Goal: Task Accomplishment & Management: Use online tool/utility

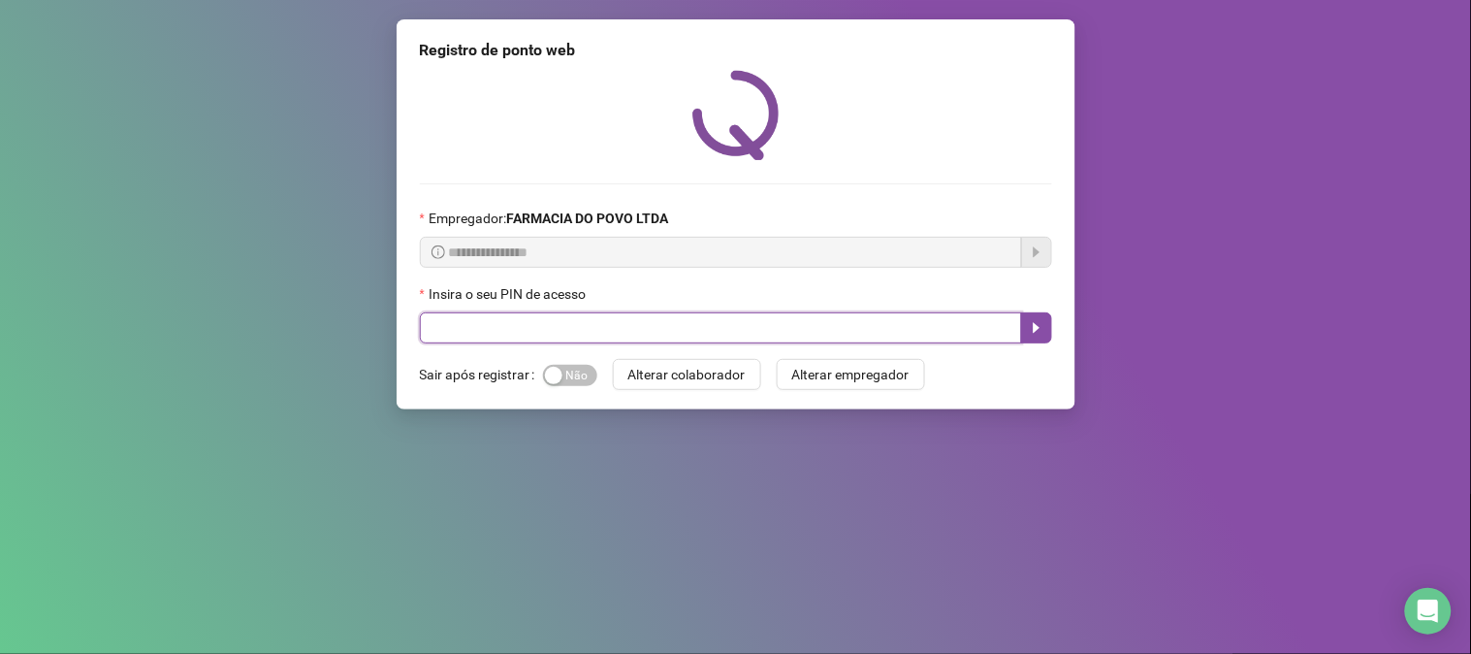
click at [633, 335] on input "text" at bounding box center [721, 327] width 602 height 31
type input "**"
click at [1034, 323] on icon "caret-right" at bounding box center [1037, 328] width 16 height 16
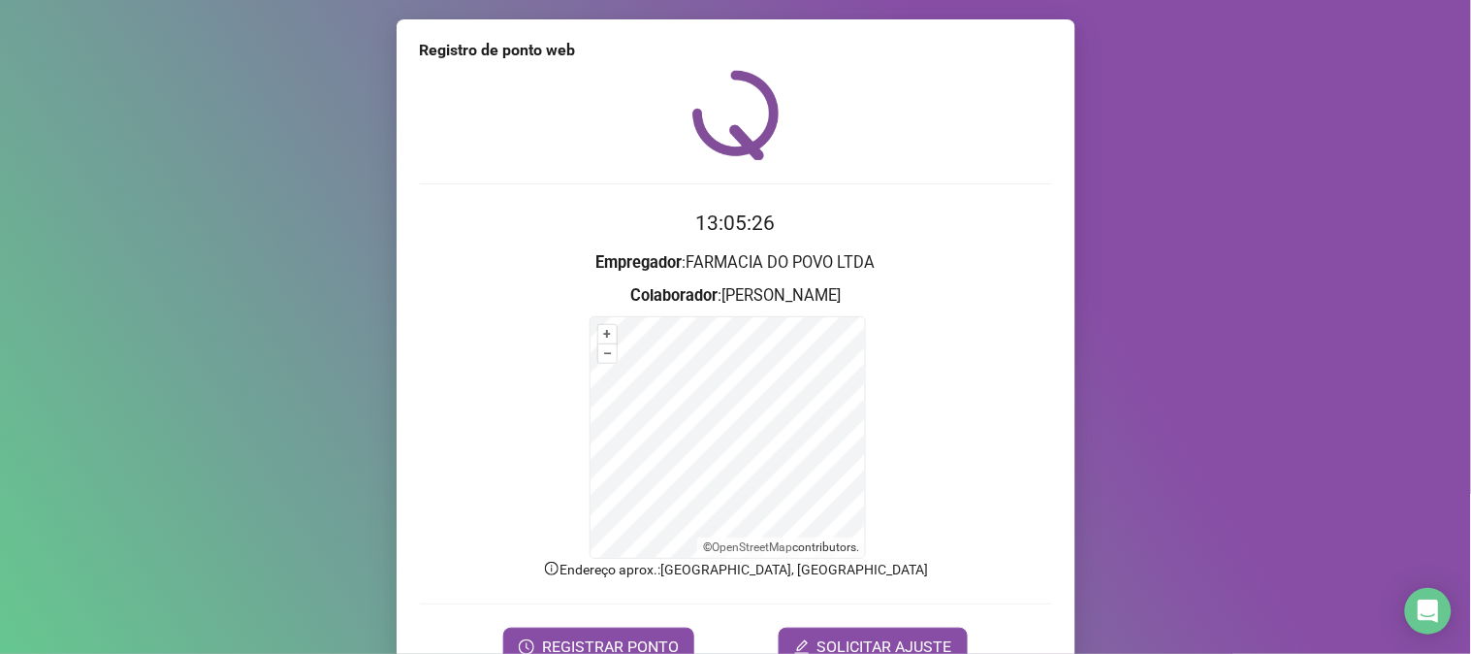
scroll to position [97, 0]
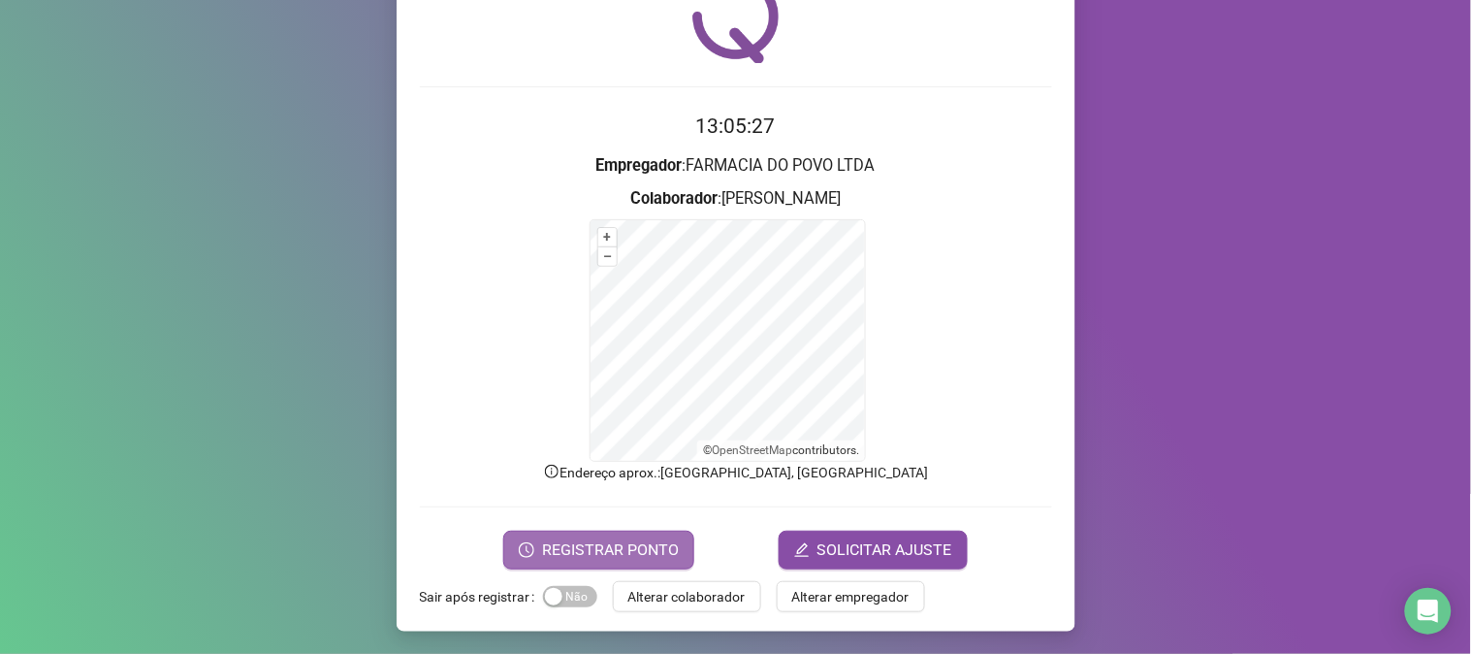
click at [612, 539] on span "REGISTRAR PONTO" at bounding box center [610, 549] width 137 height 23
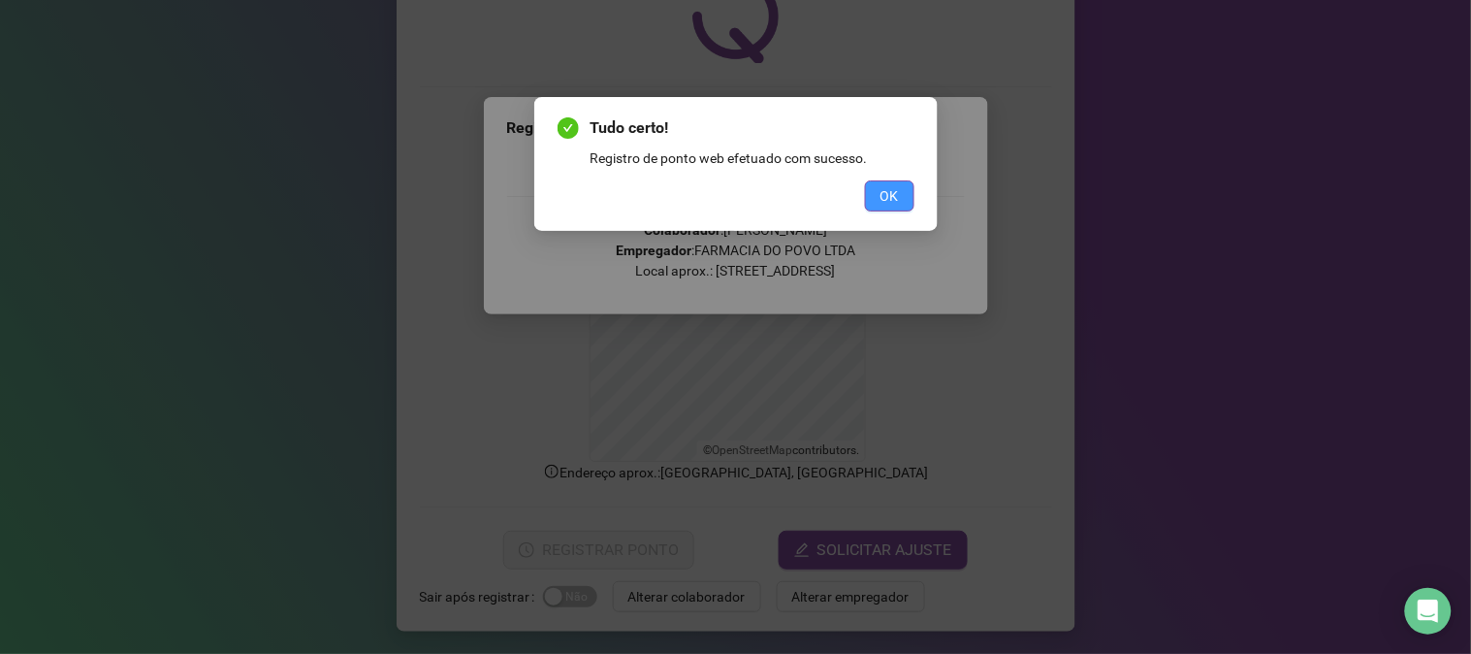
click at [881, 199] on span "OK" at bounding box center [890, 195] width 18 height 21
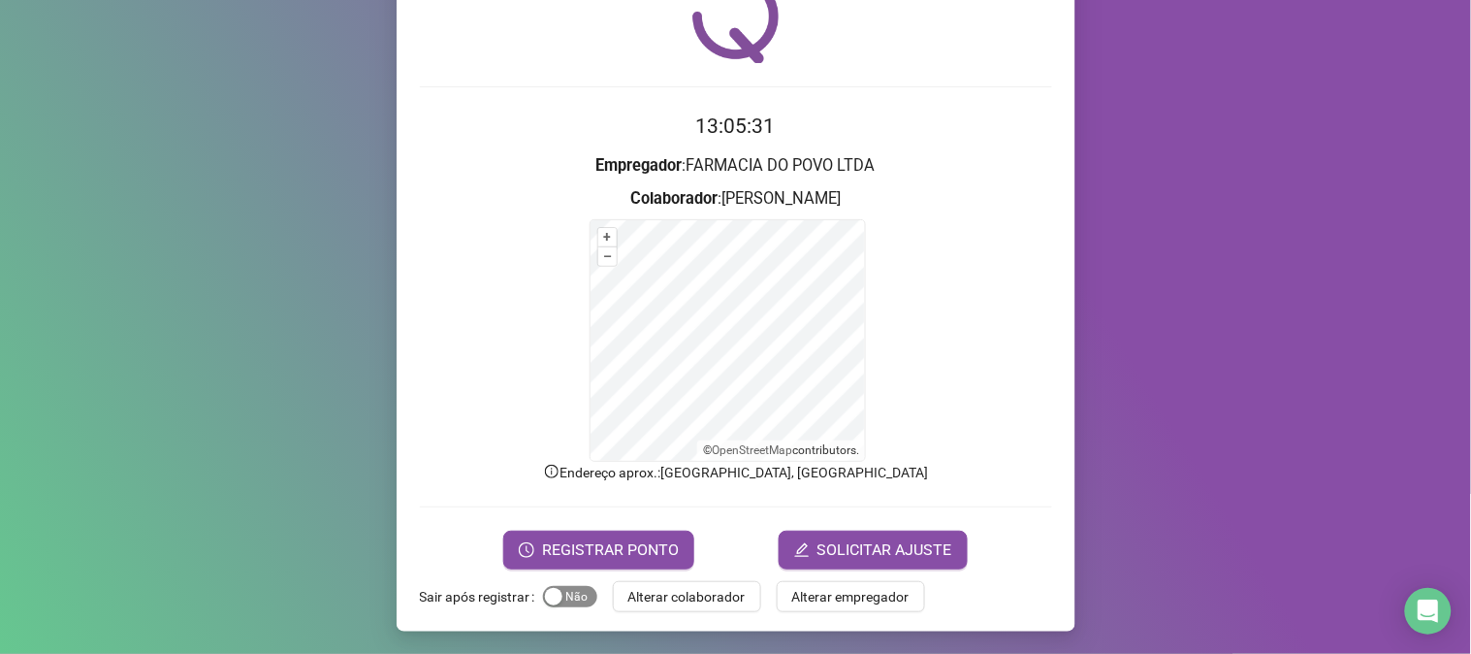
click at [561, 595] on span "Sim Não" at bounding box center [570, 596] width 54 height 21
click at [675, 596] on span "Alterar colaborador" at bounding box center [686, 596] width 117 height 21
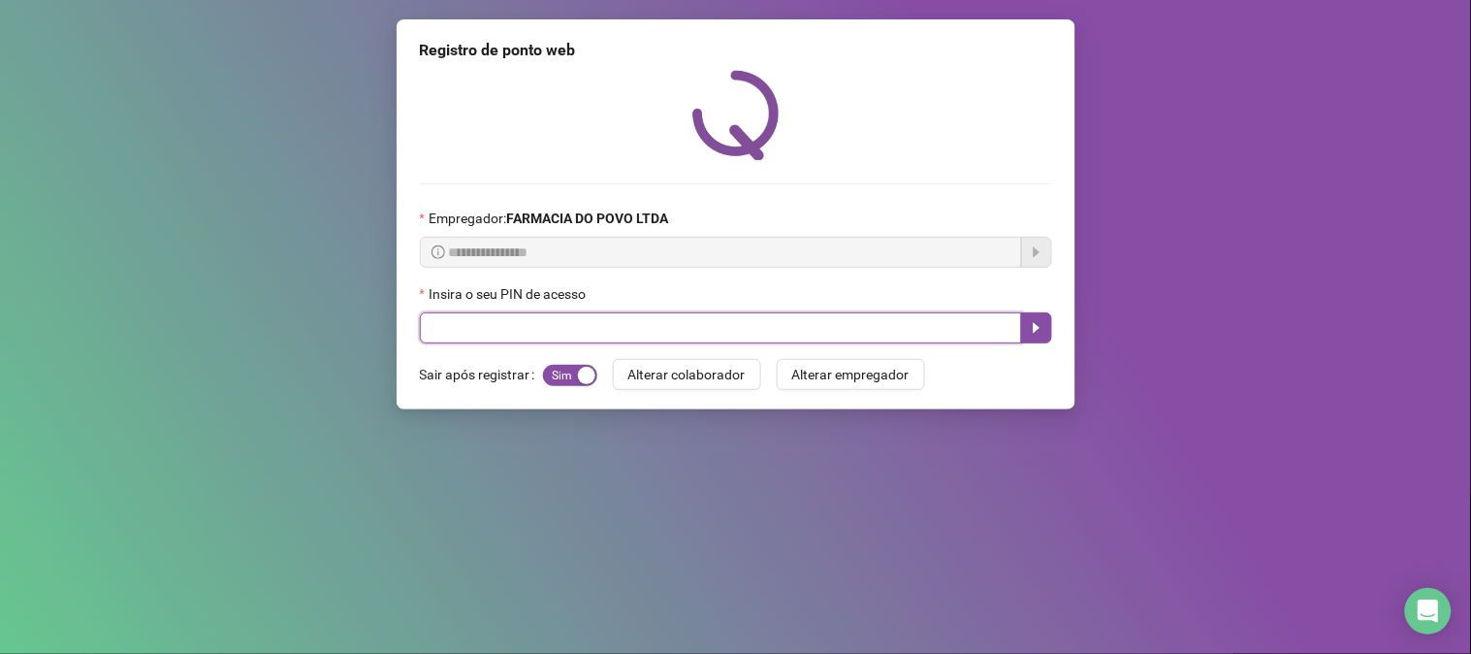
click at [713, 316] on input "text" at bounding box center [721, 327] width 602 height 31
type input "**"
click at [1043, 331] on icon "caret-right" at bounding box center [1037, 328] width 16 height 16
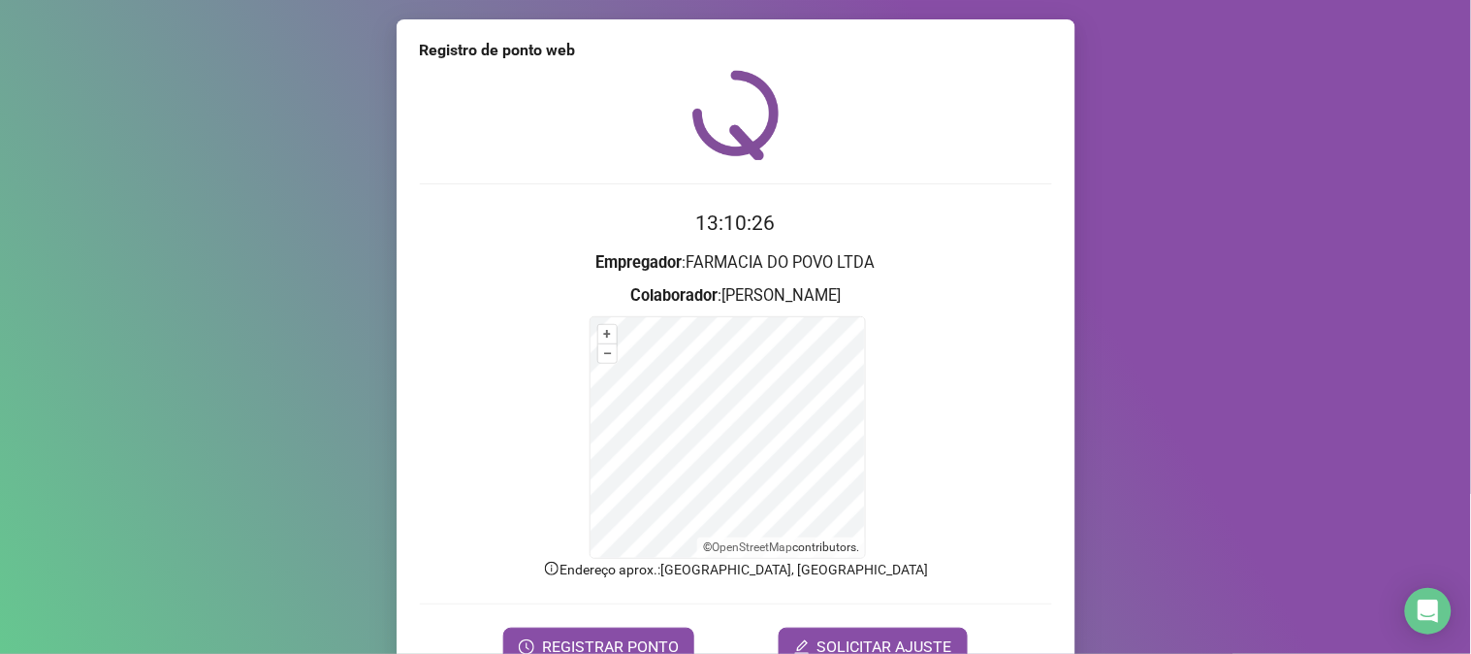
scroll to position [97, 0]
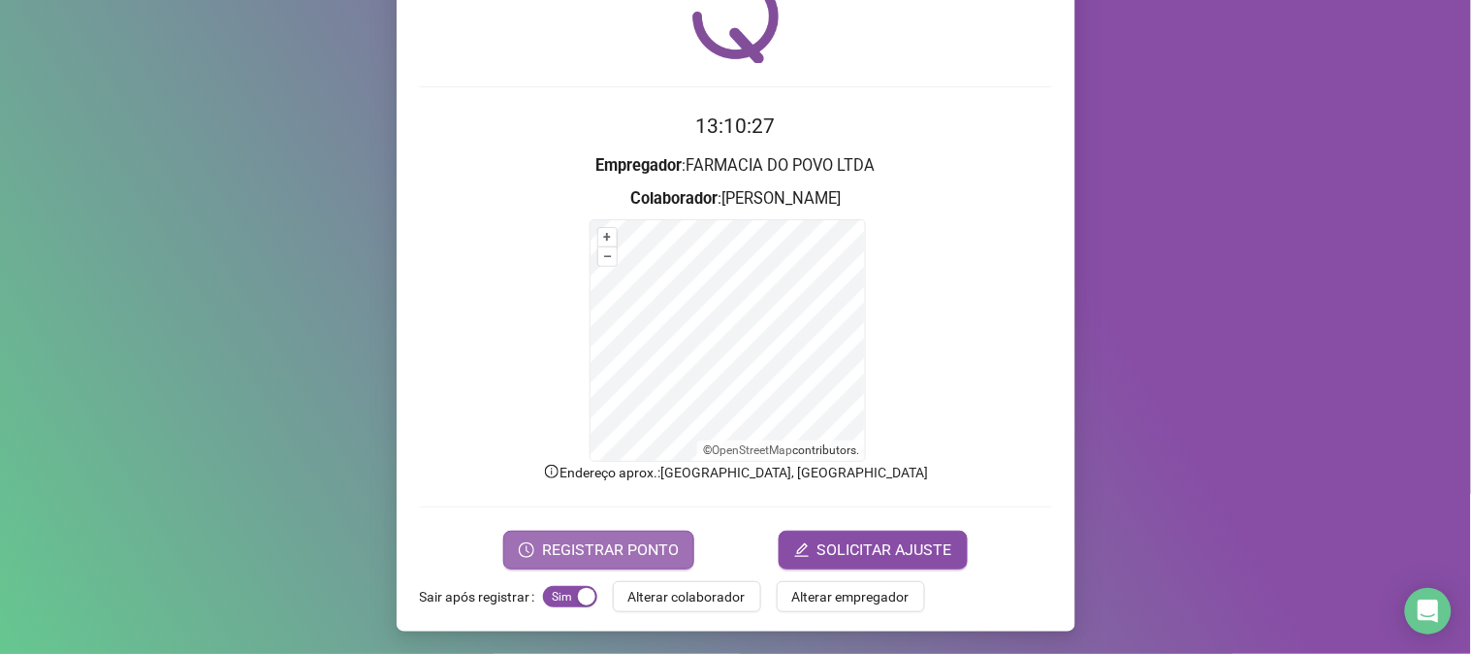
click at [592, 533] on button "REGISTRAR PONTO" at bounding box center [598, 549] width 191 height 39
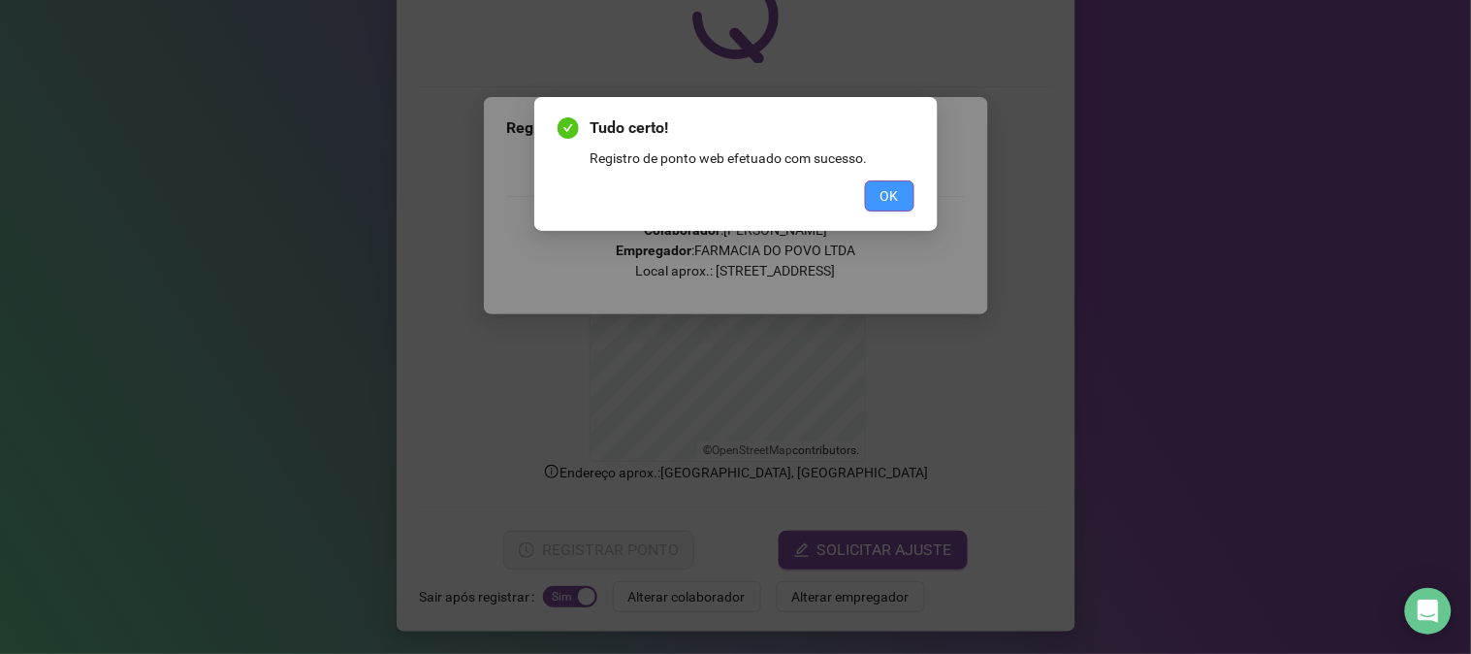
click at [876, 195] on button "OK" at bounding box center [889, 195] width 49 height 31
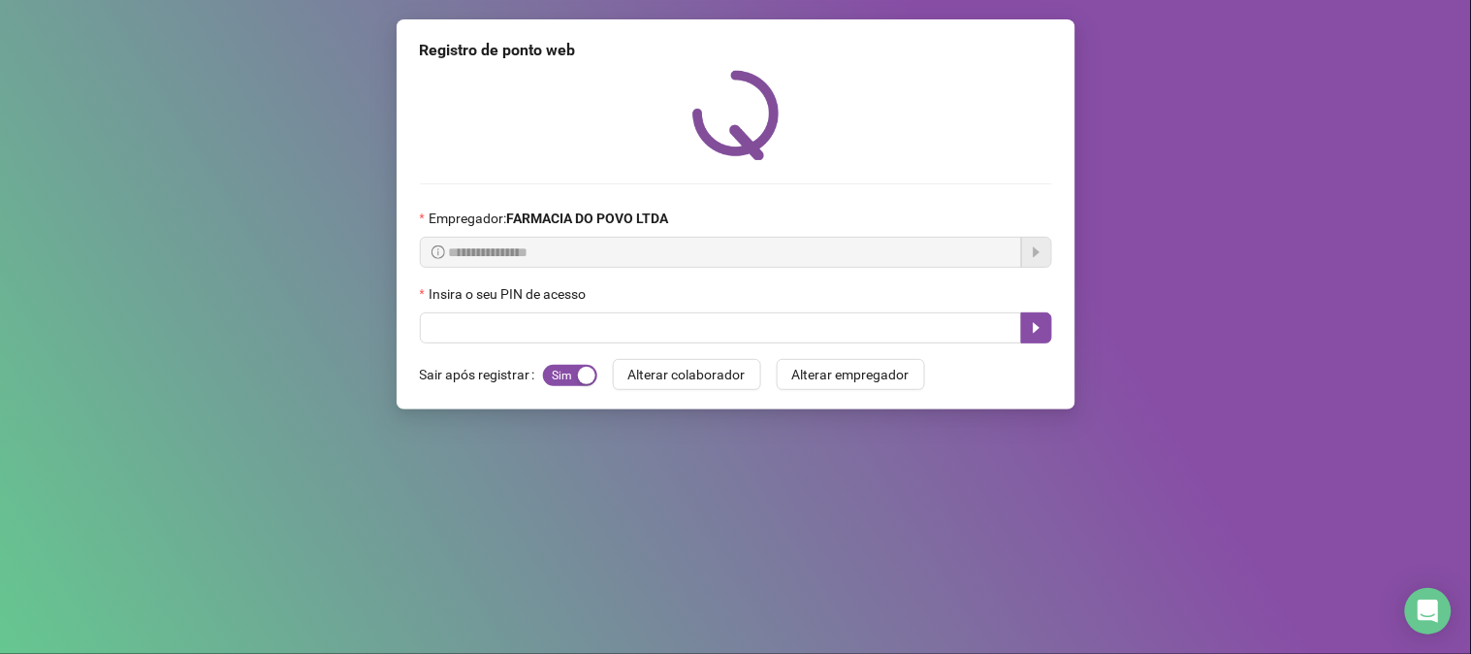
scroll to position [0, 0]
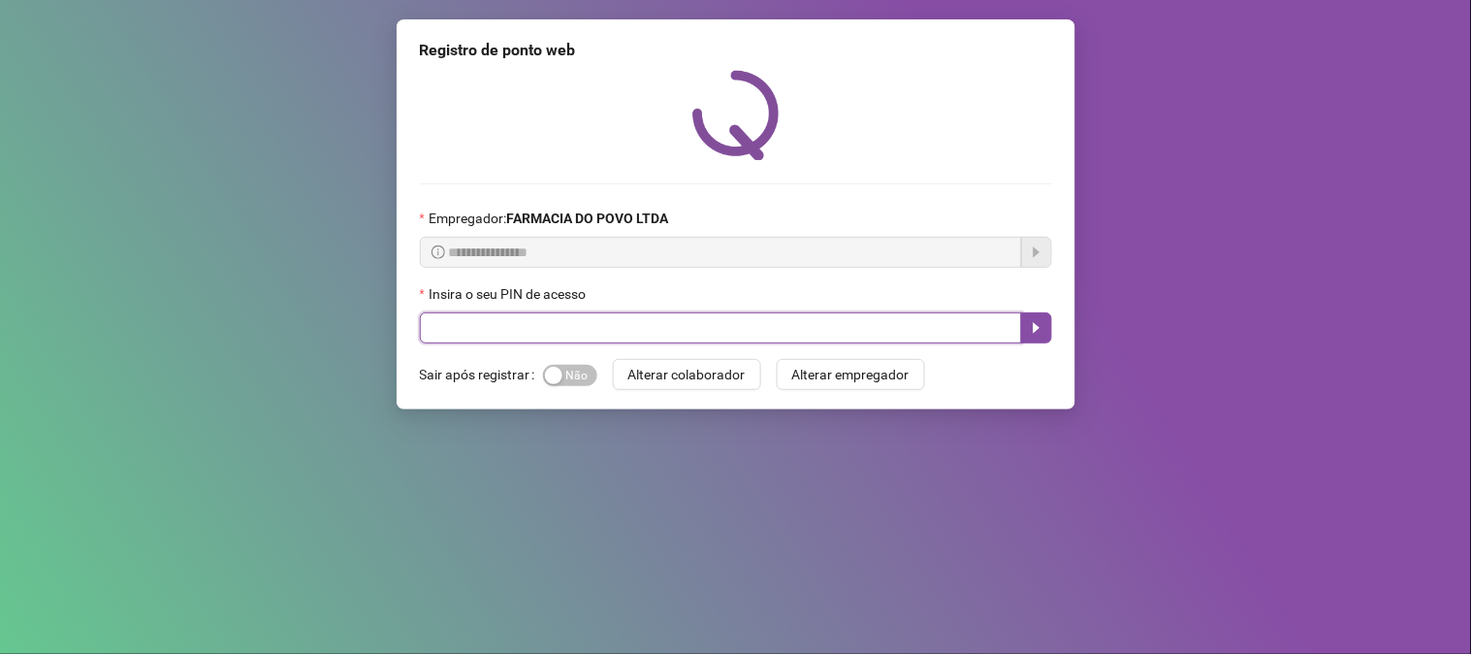
click at [637, 331] on input "text" at bounding box center [721, 327] width 602 height 31
type input "**"
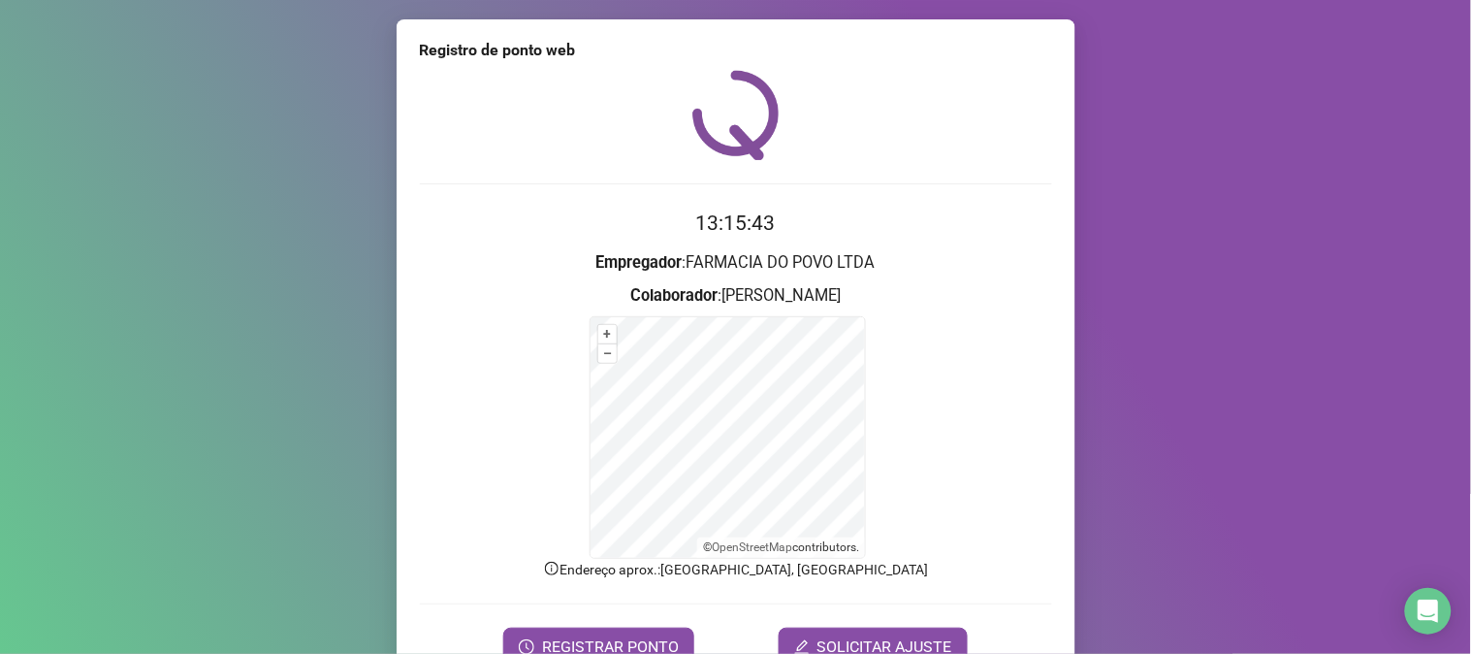
scroll to position [97, 0]
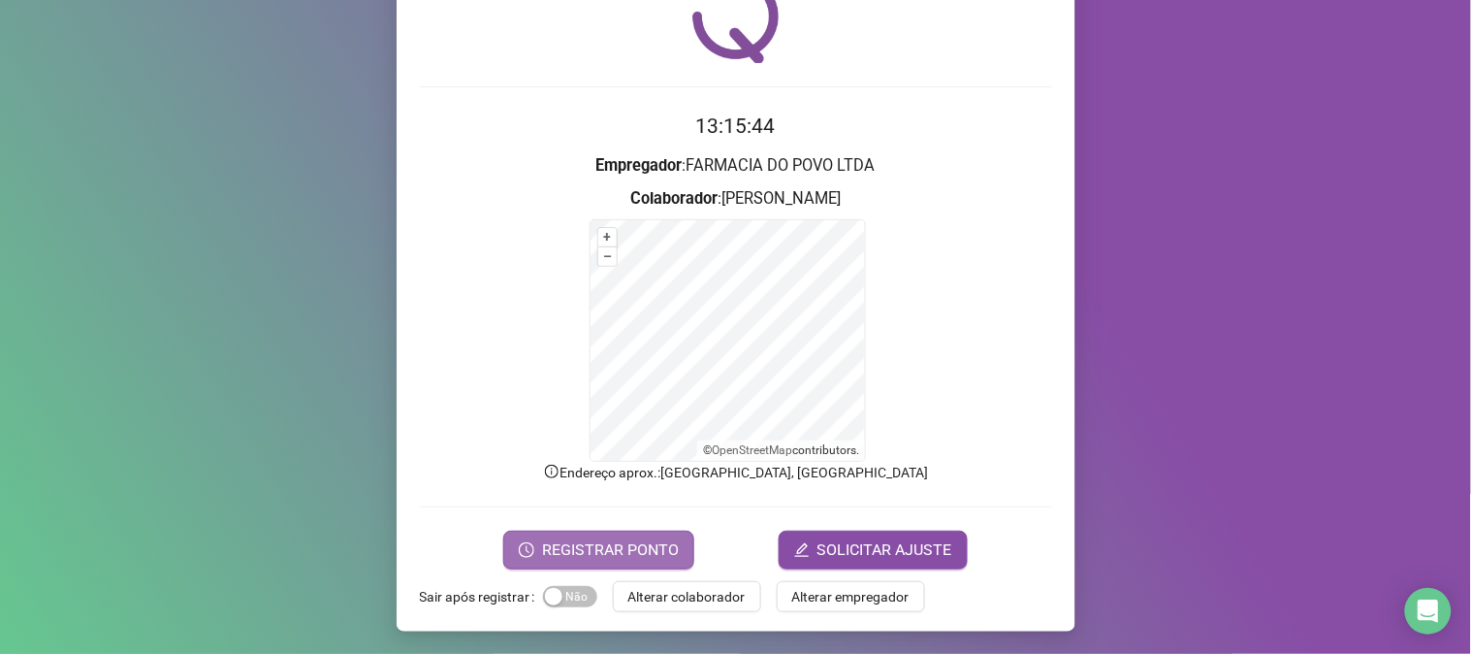
click at [557, 550] on span "REGISTRAR PONTO" at bounding box center [610, 549] width 137 height 23
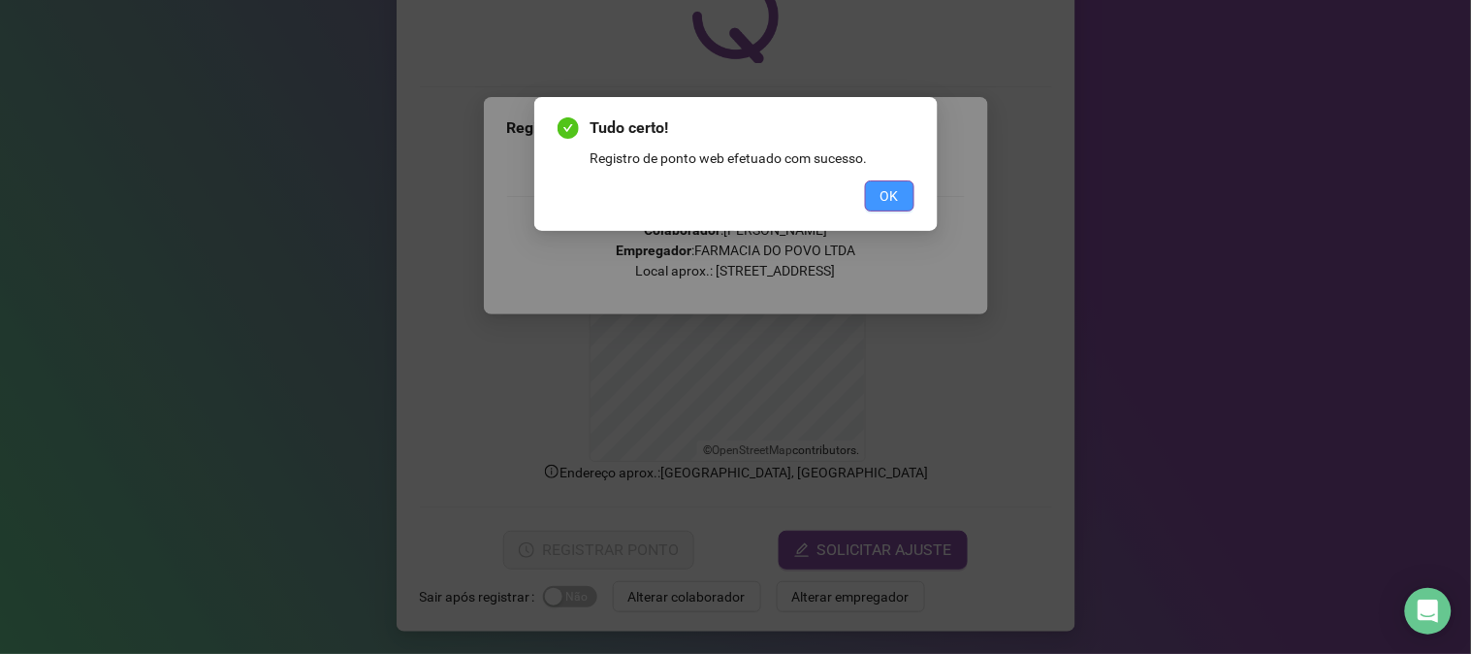
click at [873, 197] on button "OK" at bounding box center [889, 195] width 49 height 31
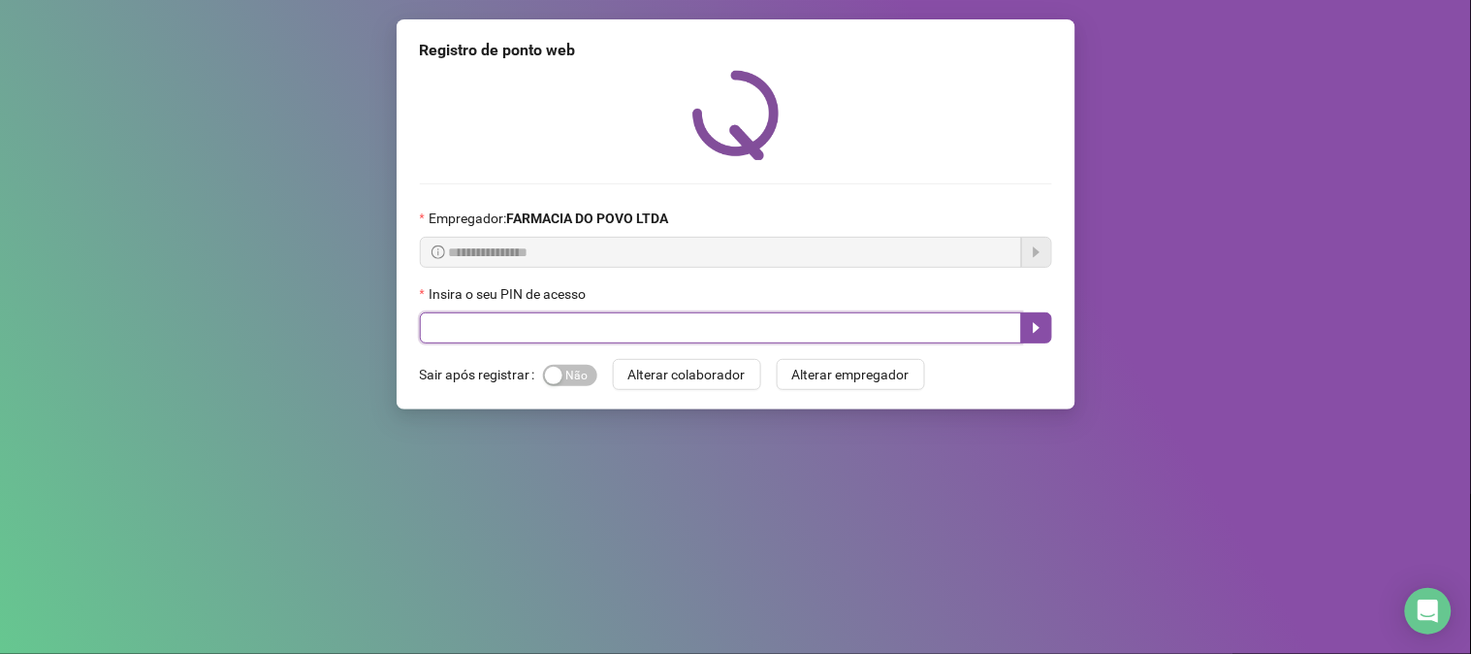
click at [505, 339] on input "text" at bounding box center [721, 327] width 602 height 31
type input "**"
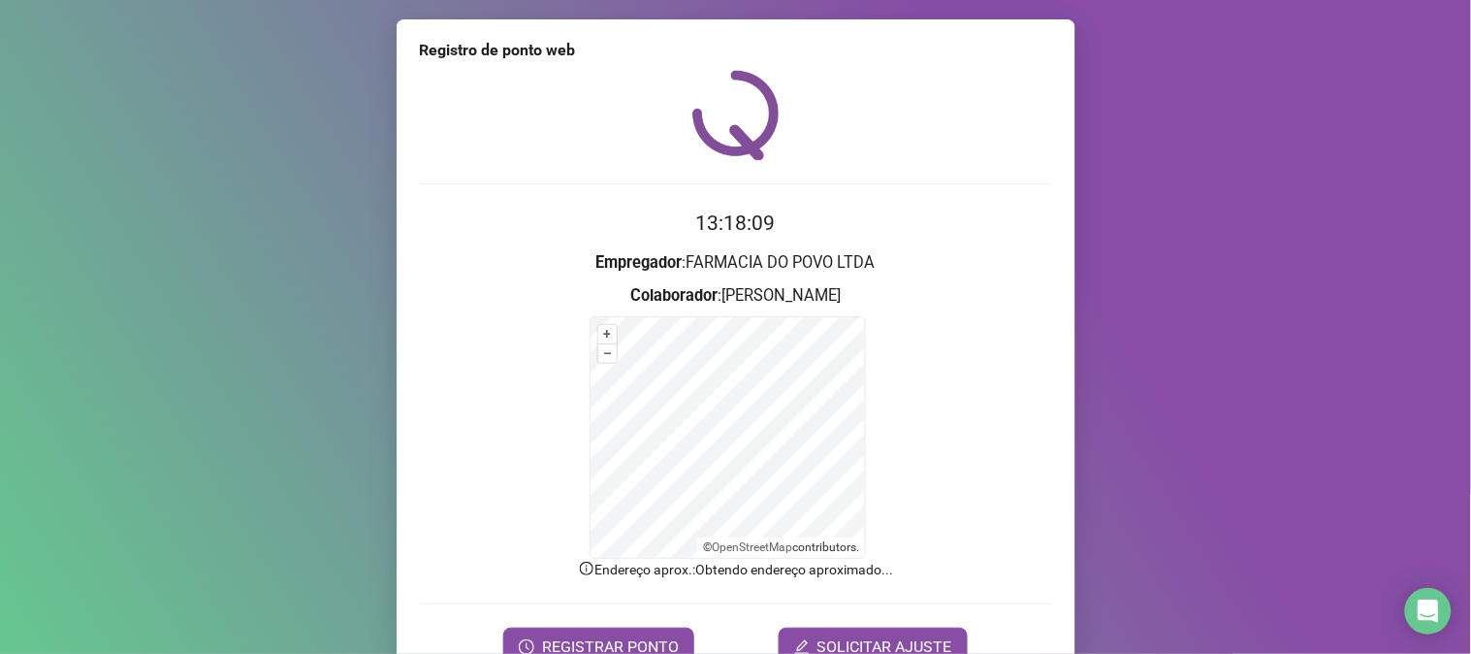
scroll to position [97, 0]
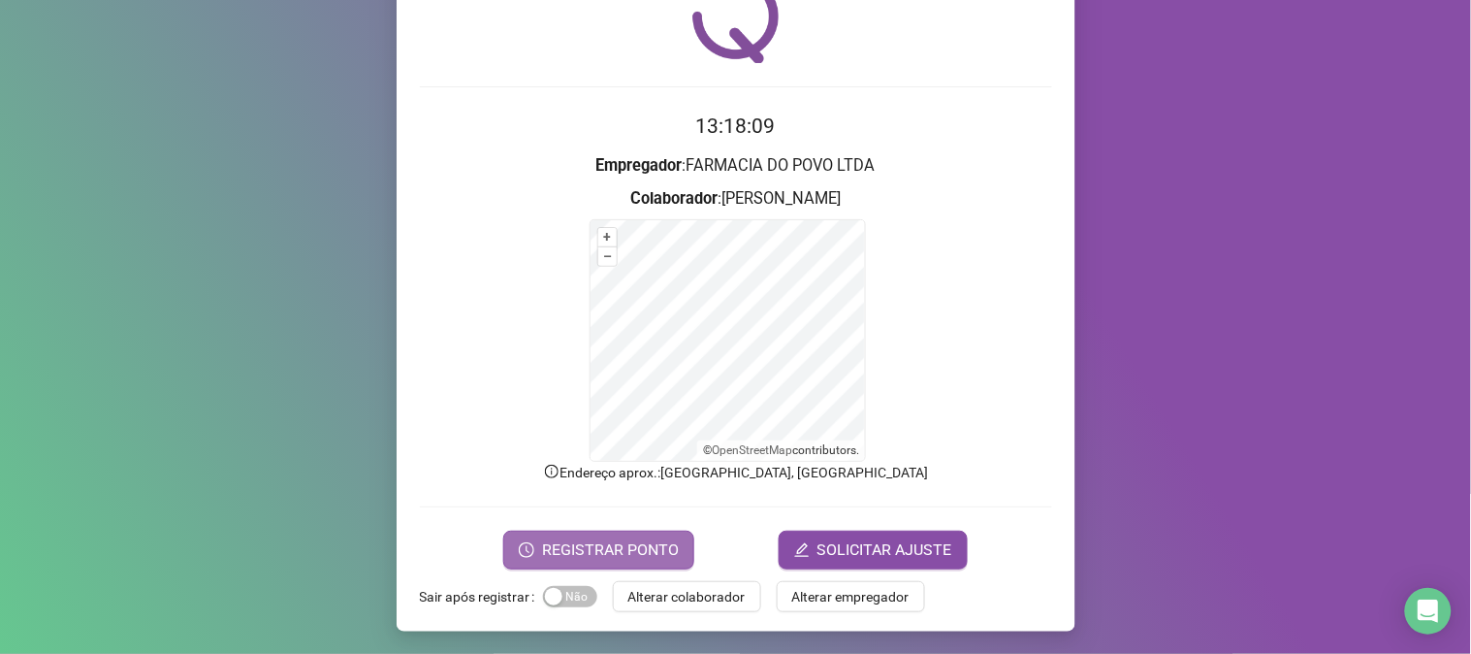
click at [617, 561] on button "REGISTRAR PONTO" at bounding box center [598, 549] width 191 height 39
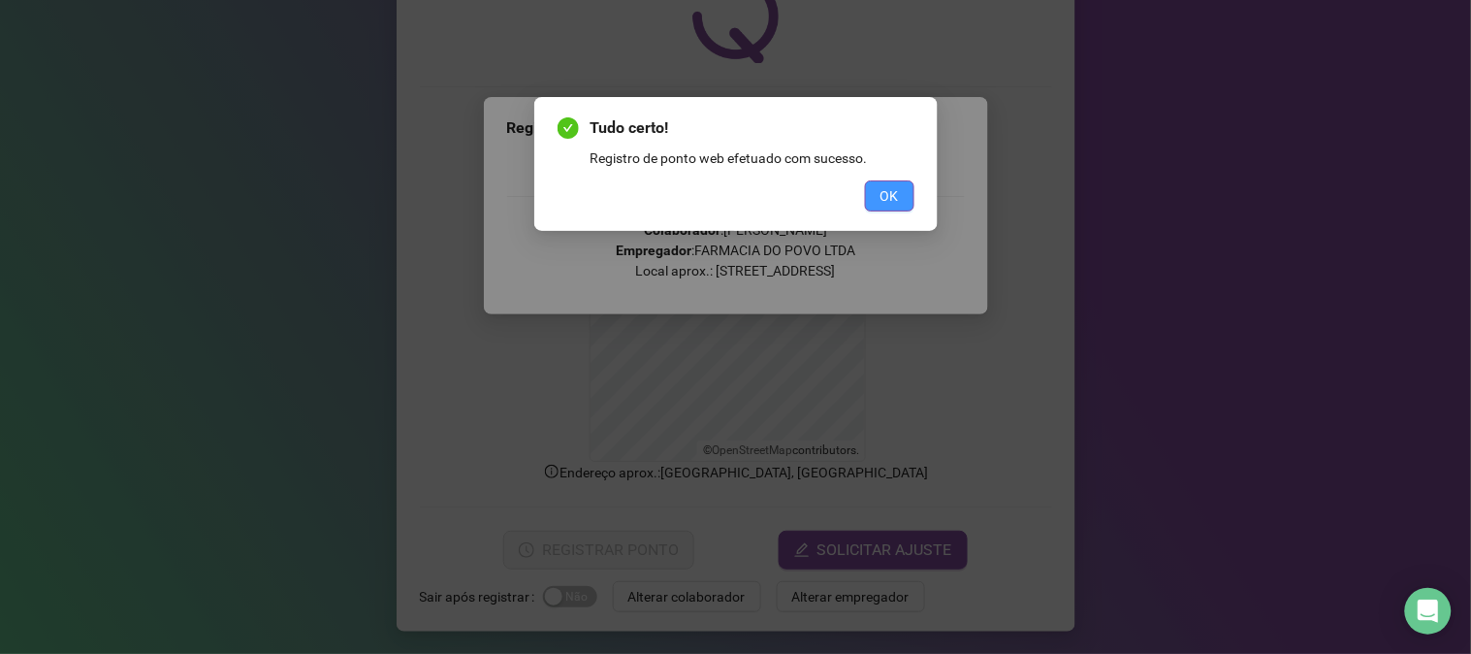
click at [900, 201] on button "OK" at bounding box center [889, 195] width 49 height 31
